Goal: Task Accomplishment & Management: Manage account settings

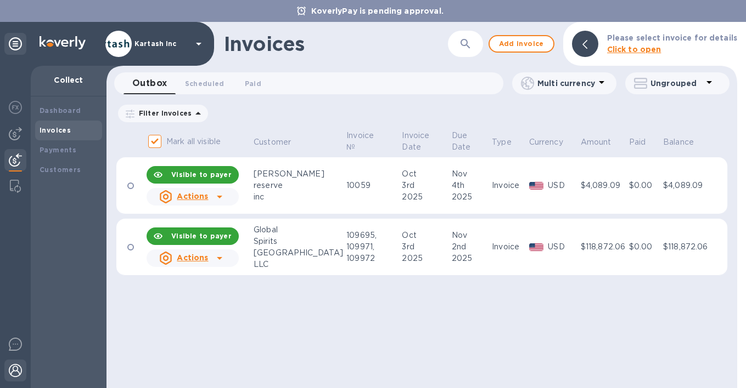
click at [16, 371] on img at bounding box center [15, 370] width 13 height 13
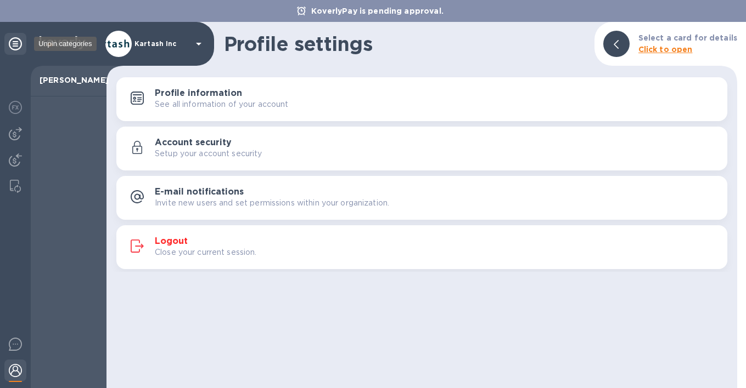
click at [14, 44] on icon at bounding box center [15, 43] width 13 height 13
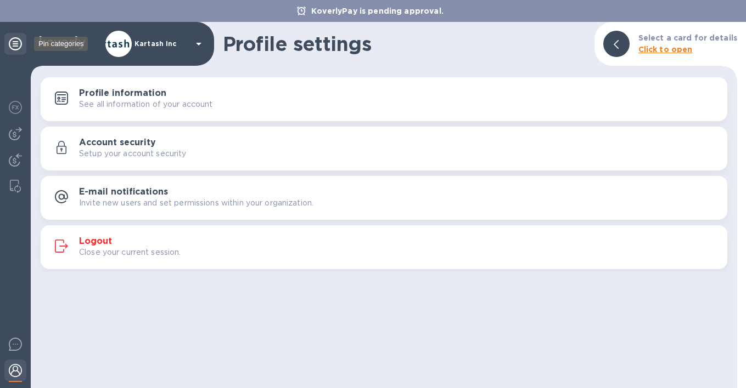
click at [14, 44] on icon at bounding box center [15, 43] width 13 height 13
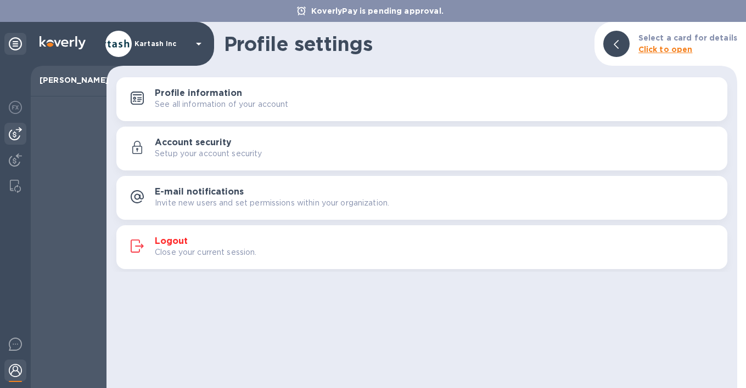
click at [15, 129] on img at bounding box center [15, 133] width 13 height 13
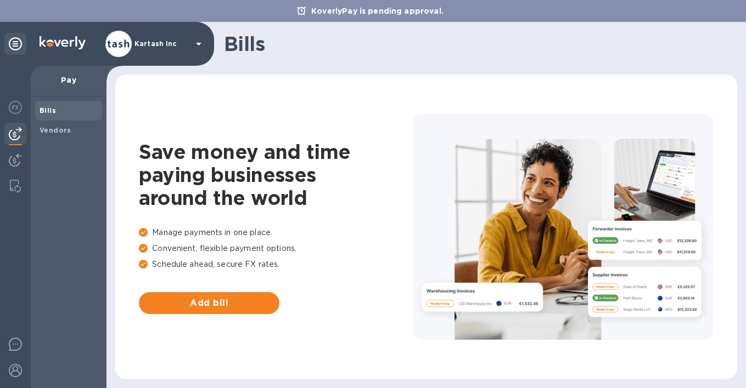
click at [44, 110] on b "Bills" at bounding box center [48, 110] width 16 height 8
click at [15, 108] on img at bounding box center [15, 107] width 13 height 13
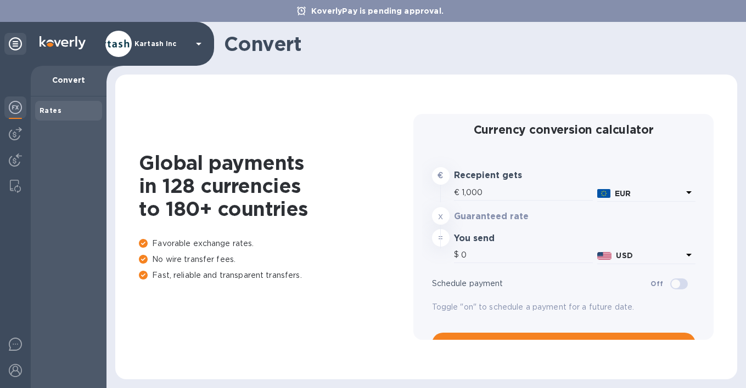
type input "1,175.76"
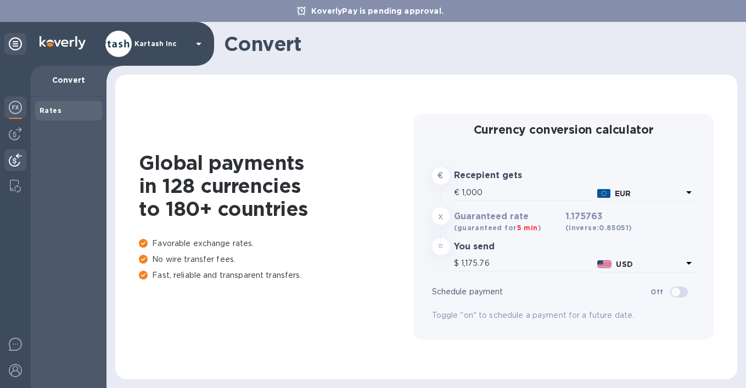
click at [14, 162] on img at bounding box center [15, 160] width 13 height 13
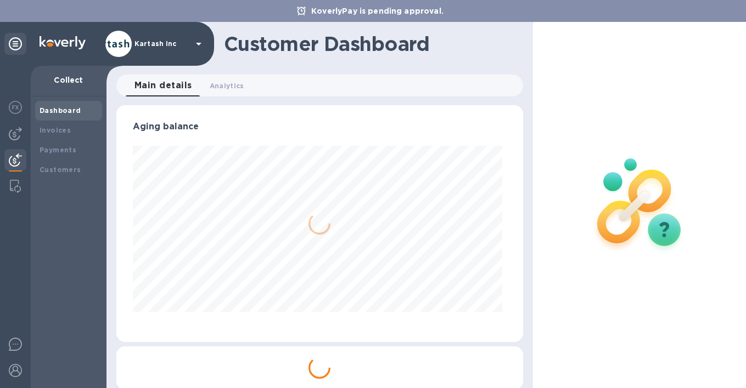
scroll to position [237, 402]
click at [230, 89] on span "Analytics 0" at bounding box center [227, 86] width 35 height 12
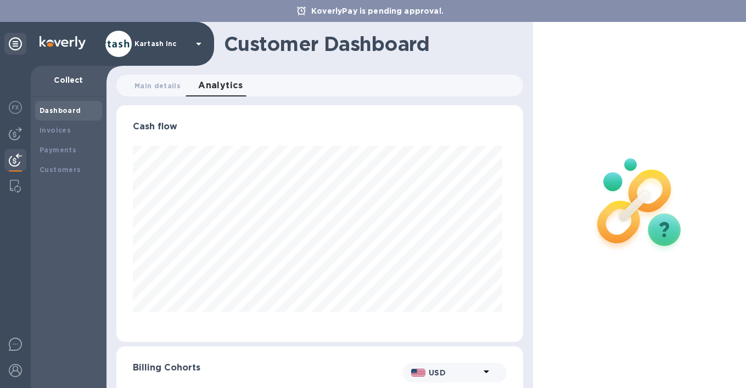
scroll to position [237, 402]
click at [63, 127] on b "Invoices" at bounding box center [55, 130] width 31 height 8
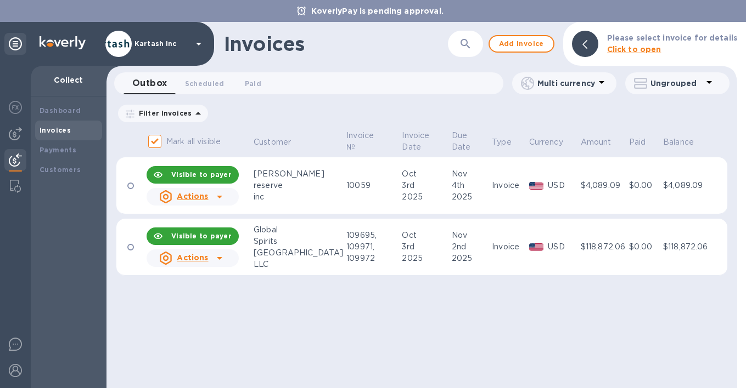
click at [189, 201] on u "Actions" at bounding box center [192, 196] width 31 height 9
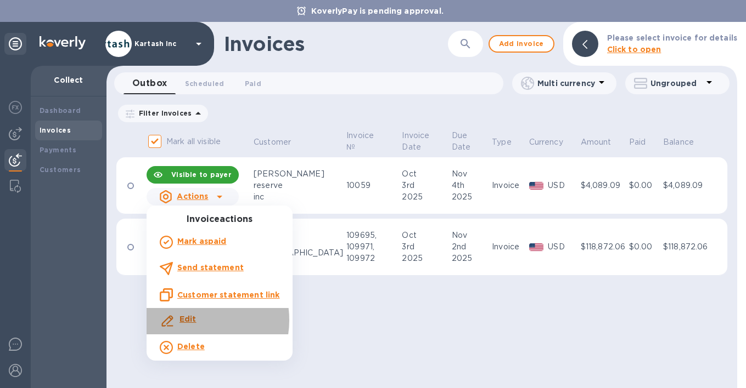
click at [191, 320] on b "Edit" at bounding box center [187, 319] width 17 height 9
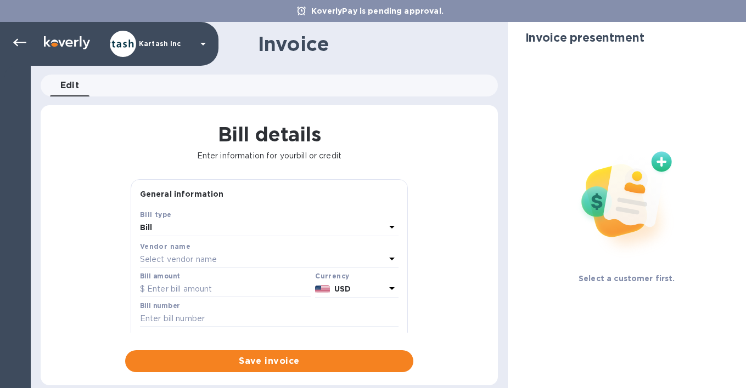
type input "[DATE]"
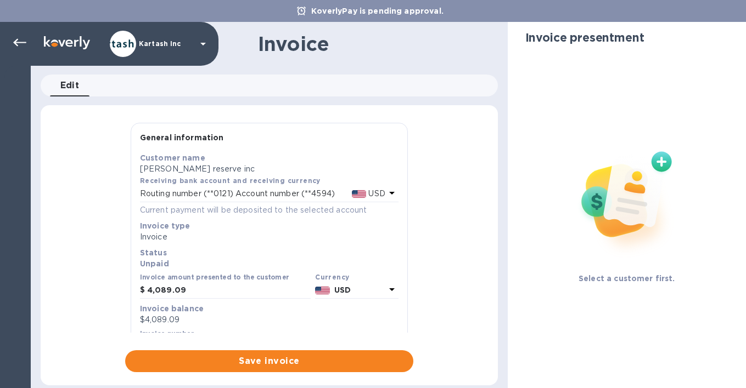
type input "[DATE]"
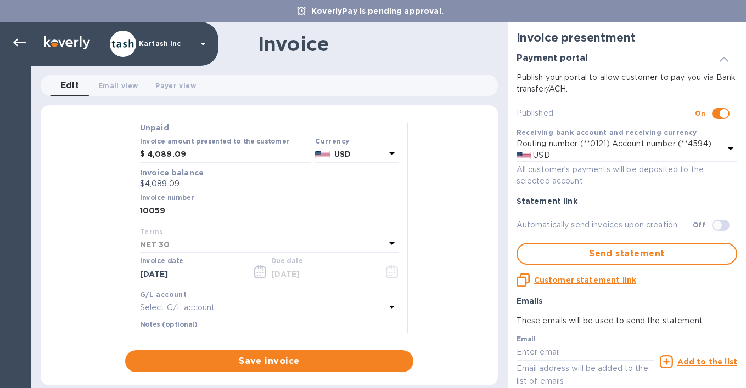
scroll to position [134, 0]
click at [260, 278] on icon "button" at bounding box center [261, 278] width 2 height 2
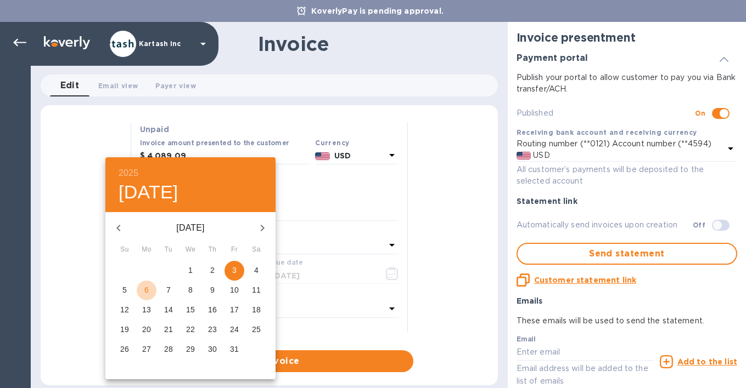
click at [146, 290] on p "6" at bounding box center [146, 290] width 4 height 11
type input "[DATE]"
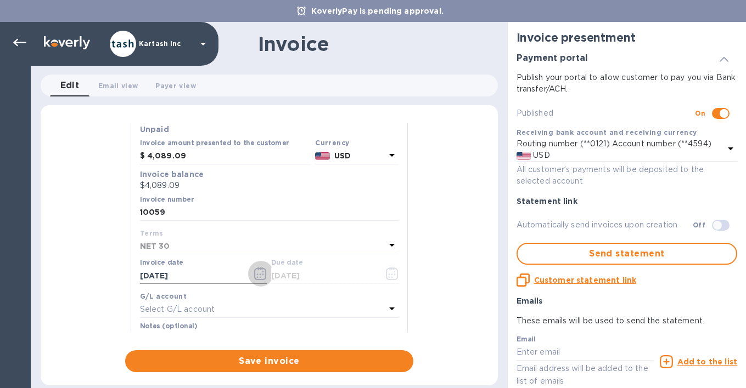
click at [256, 279] on icon "button" at bounding box center [260, 273] width 13 height 13
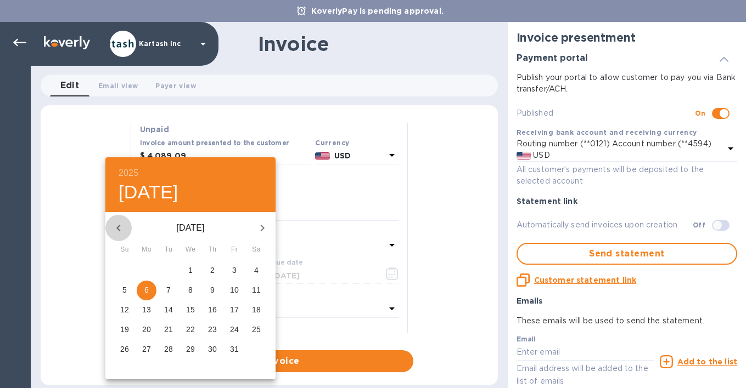
click at [116, 226] on icon "button" at bounding box center [118, 228] width 13 height 13
drag, startPoint x: 148, startPoint y: 273, endPoint x: 180, endPoint y: 346, distance: 79.3
click at [180, 346] on div "31 1 2 3 4 5 6 7 8 9 10 11 12 13 14 15 16 17 18 19 20 21 22 23 24 25 26 27 28 2…" at bounding box center [190, 310] width 170 height 99
click at [215, 272] on span "4" at bounding box center [212, 270] width 20 height 11
type input "[DATE]"
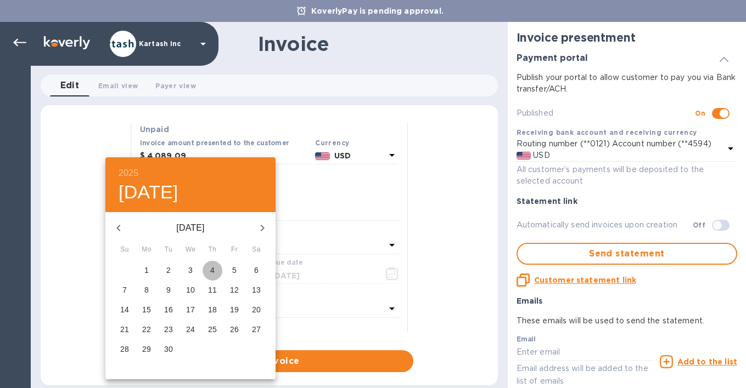
type input "[DATE]"
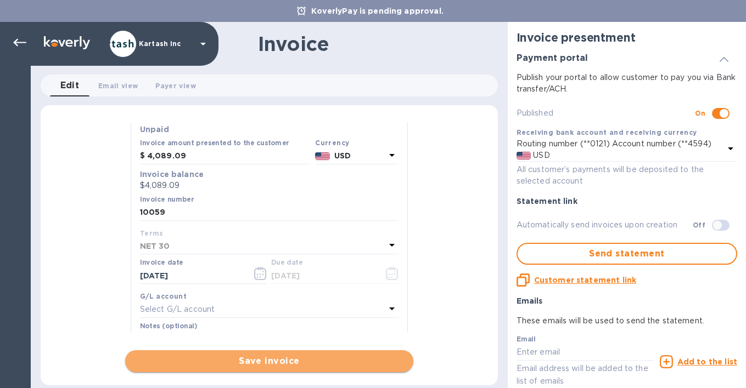
click at [250, 360] on span "Save invoice" at bounding box center [269, 361] width 270 height 13
